Goal: Information Seeking & Learning: Compare options

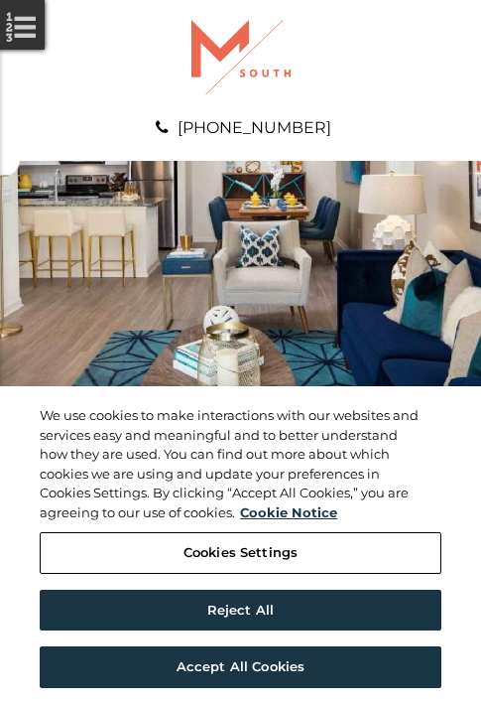
scroll to position [1016, 0]
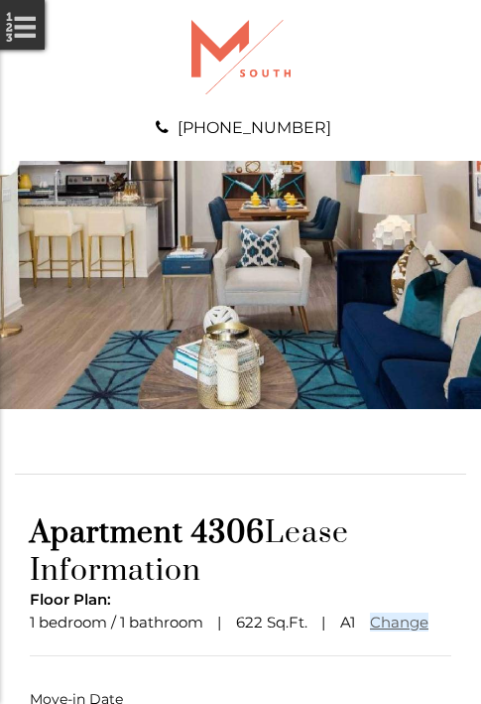
scroll to position [147, 0]
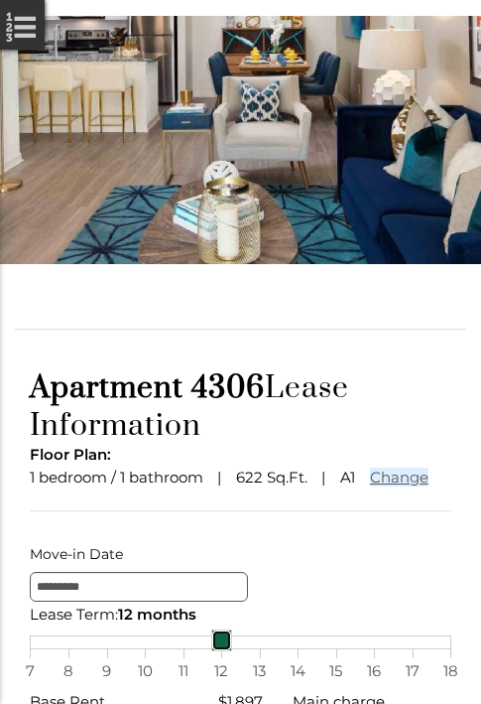
click at [240, 649] on div "7 8 9 10 11 12 13 14 15 16 17 18" at bounding box center [241, 642] width 422 height 14
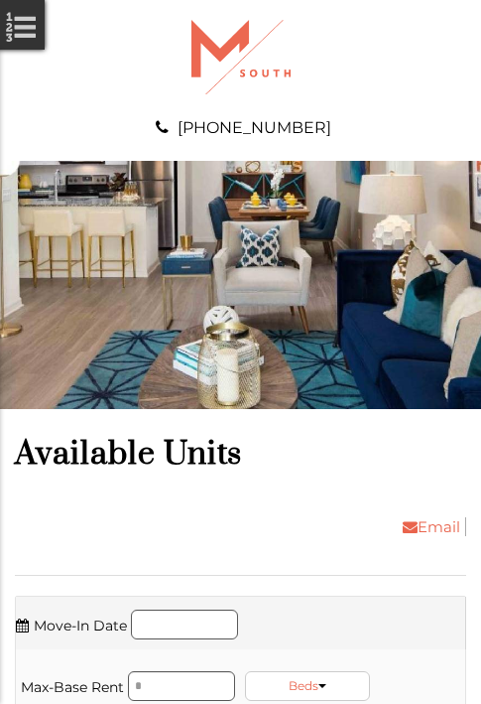
scroll to position [2158, 0]
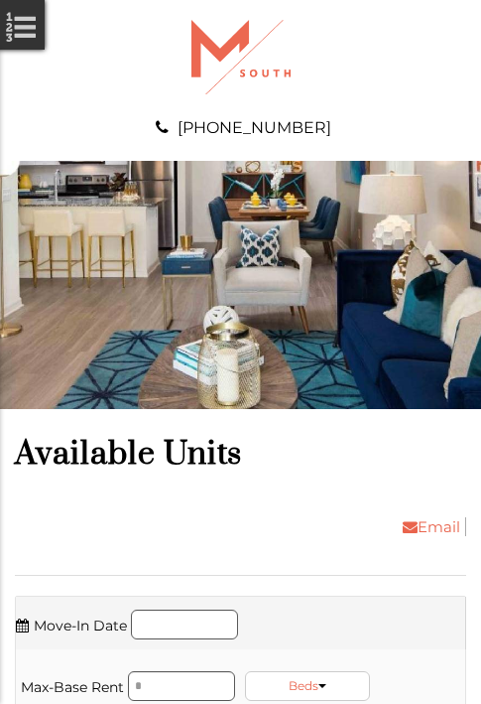
scroll to position [2497, 0]
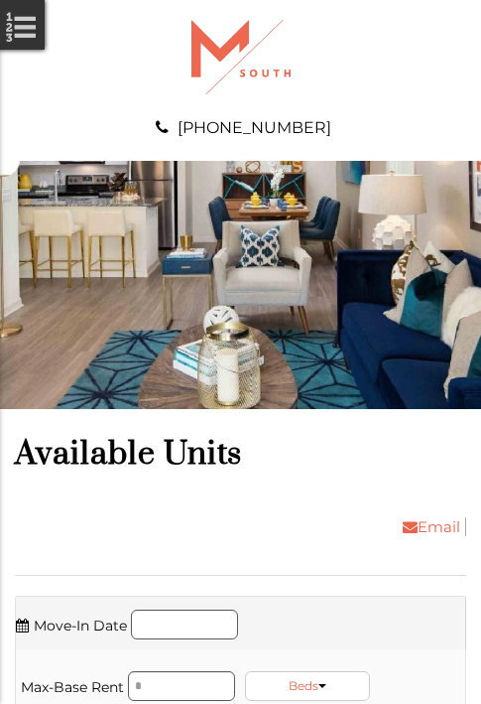
scroll to position [2962, 0]
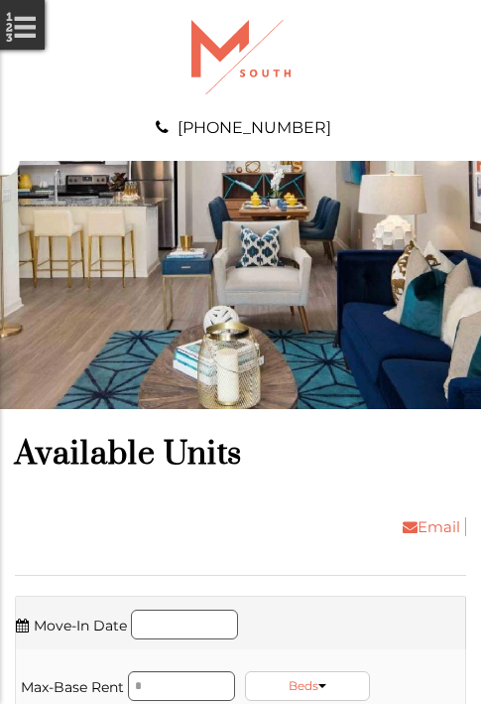
scroll to position [3301, 0]
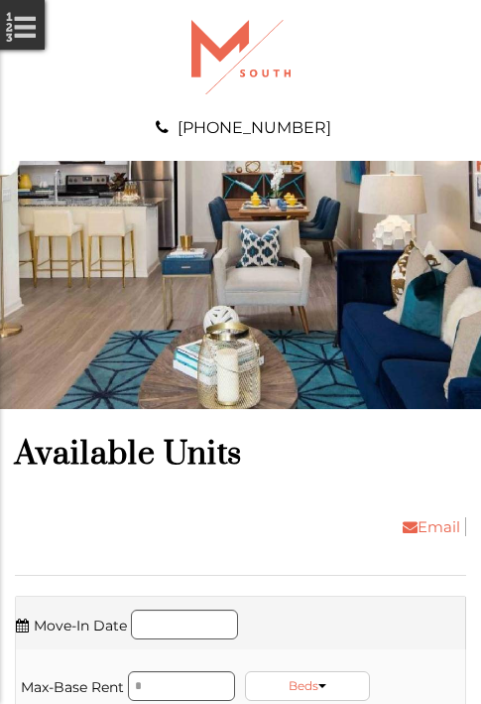
scroll to position [3639, 0]
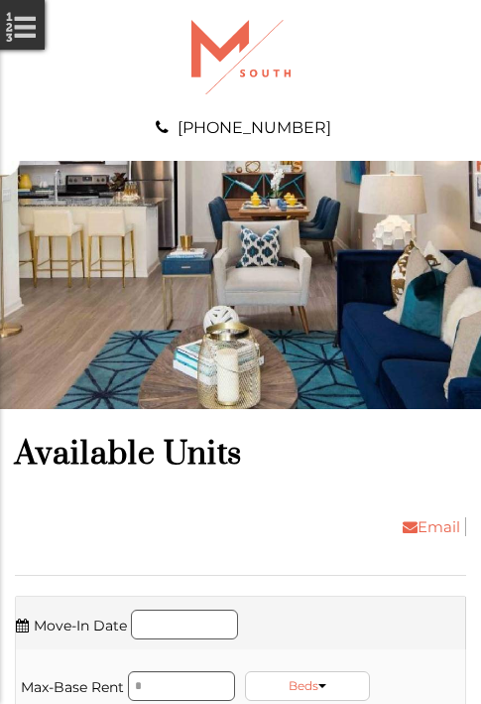
scroll to position [3978, 0]
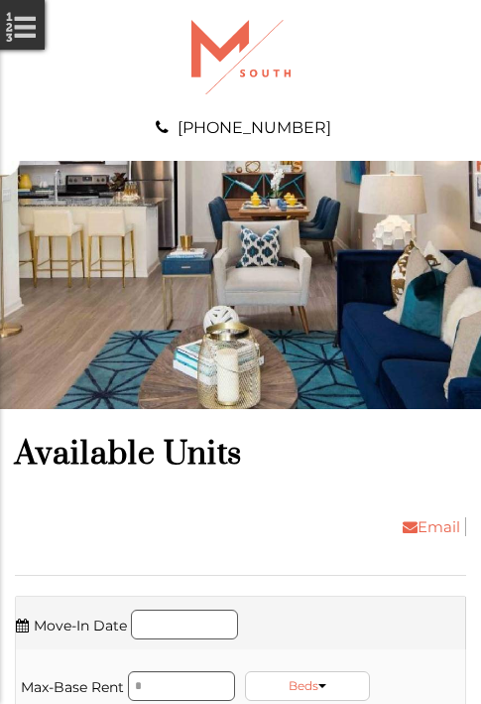
scroll to position [4316, 0]
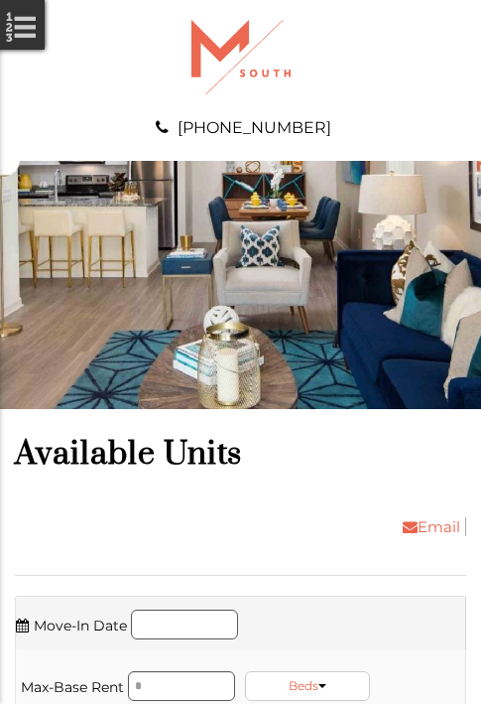
scroll to position [4782, 0]
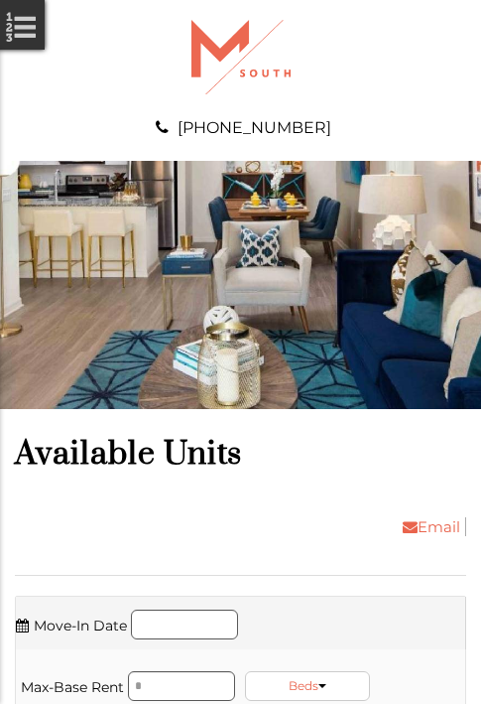
scroll to position [5120, 0]
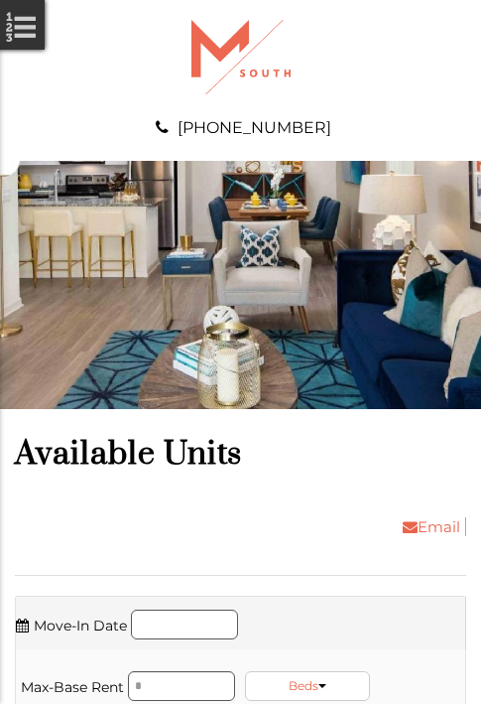
scroll to position [5459, 0]
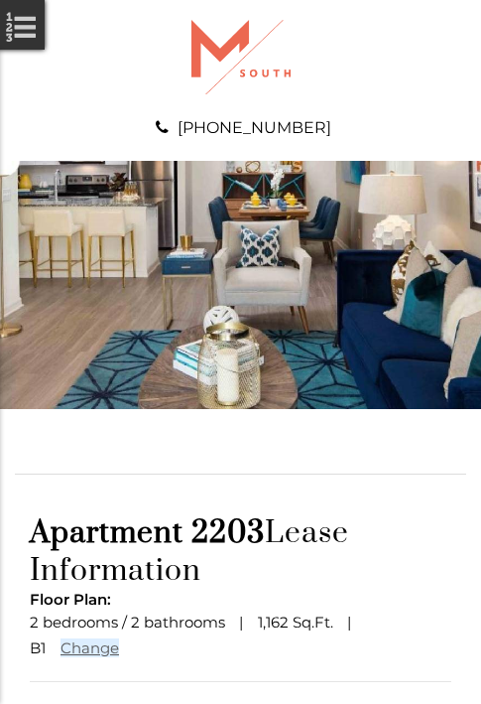
scroll to position [173, 0]
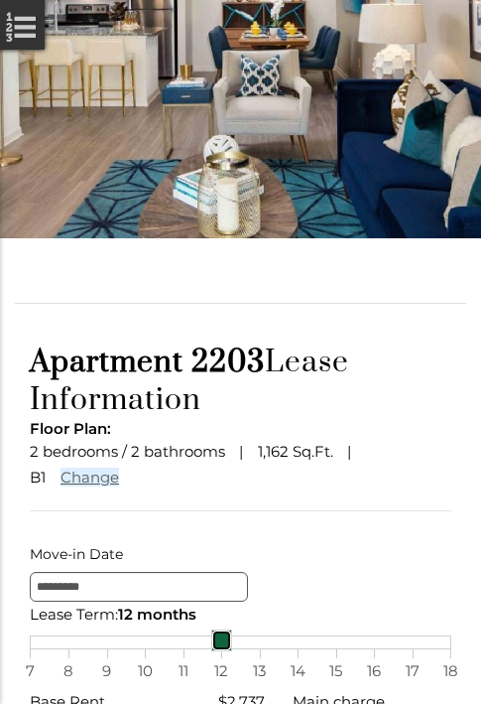
click at [240, 649] on div "7 8 9 10 11 12 13 14 15 16 17 18" at bounding box center [241, 642] width 422 height 14
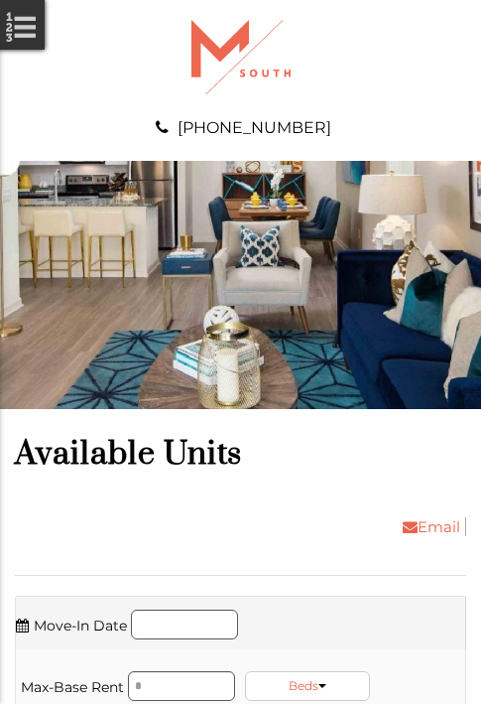
scroll to position [6136, 0]
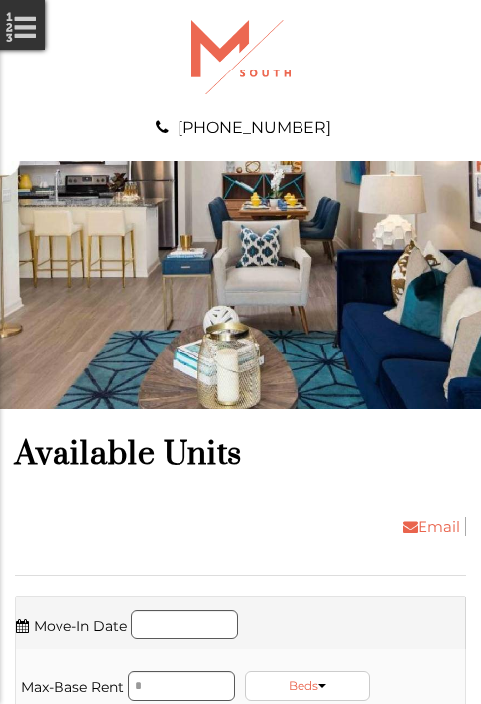
scroll to position [6601, 0]
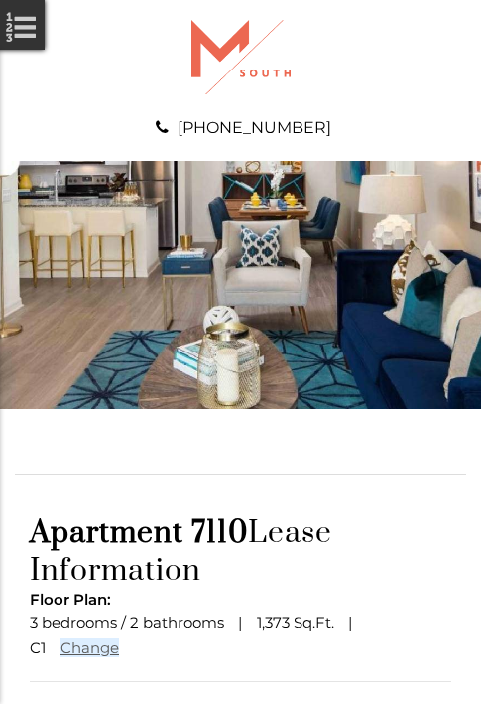
scroll to position [173, 0]
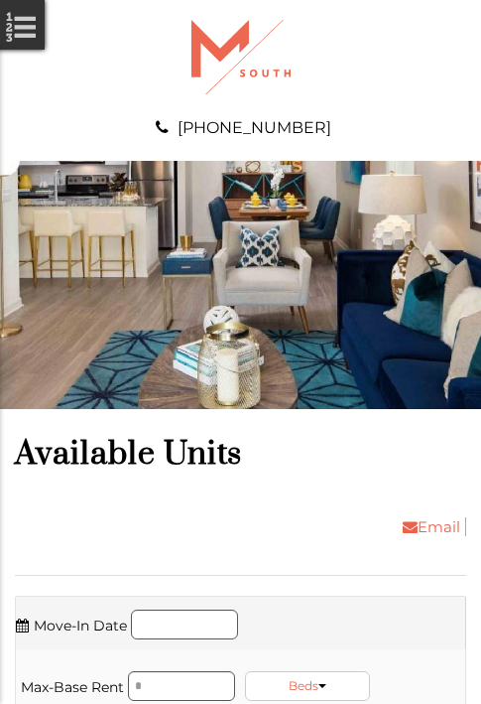
scroll to position [7744, 0]
